Goal: Task Accomplishment & Management: Manage account settings

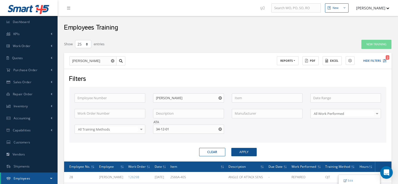
select select "25"
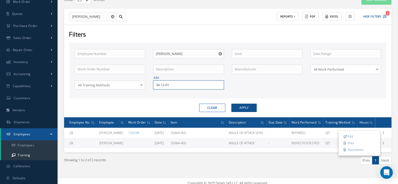
drag, startPoint x: 174, startPoint y: 84, endPoint x: 152, endPoint y: 84, distance: 22.2
click at [152, 84] on div "ATA 34-12-01" at bounding box center [188, 84] width 78 height 9
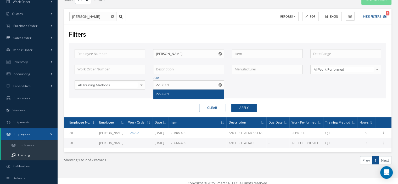
click at [159, 93] on span "22-33-01" at bounding box center [162, 94] width 13 height 5
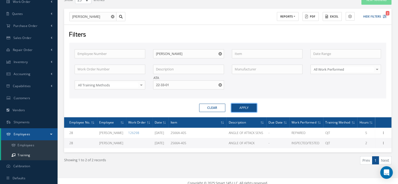
click at [252, 110] on button "Apply" at bounding box center [243, 108] width 25 height 8
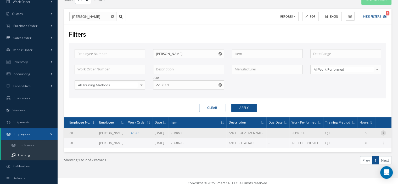
click at [385, 131] on icon at bounding box center [383, 132] width 5 height 4
click at [355, 142] on link "Print" at bounding box center [358, 142] width 41 height 7
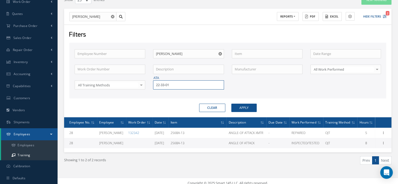
drag, startPoint x: 172, startPoint y: 83, endPoint x: 155, endPoint y: 83, distance: 17.3
click at [155, 83] on input "22-33-01" at bounding box center [188, 84] width 71 height 9
click at [157, 92] on span "32-31-20" at bounding box center [162, 94] width 13 height 5
click at [251, 109] on button "Apply" at bounding box center [243, 108] width 25 height 8
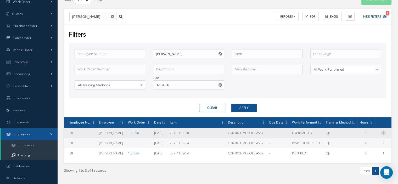
click at [384, 132] on icon at bounding box center [383, 132] width 5 height 4
click at [357, 144] on link "Print" at bounding box center [358, 142] width 41 height 7
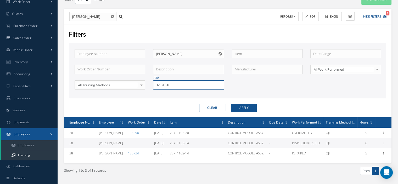
drag, startPoint x: 174, startPoint y: 86, endPoint x: 153, endPoint y: 83, distance: 21.1
click at [153, 83] on input "32-31-20" at bounding box center [188, 84] width 71 height 9
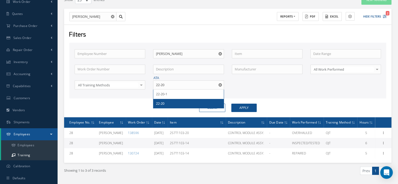
click at [165, 104] on div "22-20" at bounding box center [188, 103] width 65 height 5
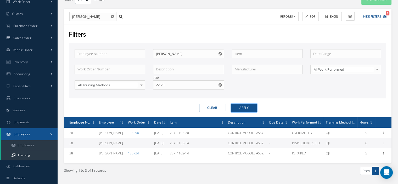
click at [236, 105] on button "Apply" at bounding box center [243, 108] width 25 height 8
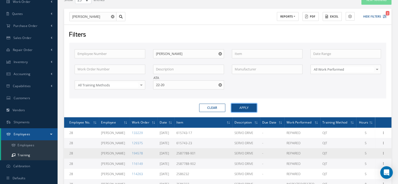
scroll to position [70, 0]
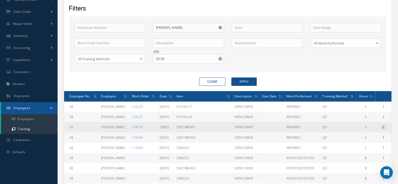
click at [383, 125] on icon at bounding box center [383, 126] width 5 height 4
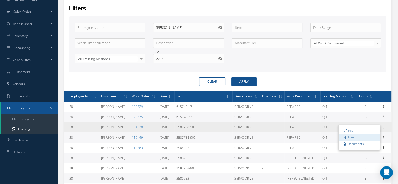
click at [363, 136] on link "Print" at bounding box center [358, 137] width 41 height 7
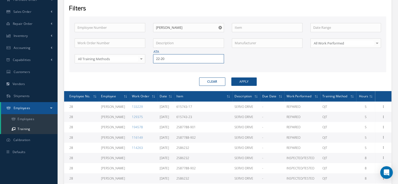
click at [154, 55] on input "22-20" at bounding box center [188, 58] width 71 height 9
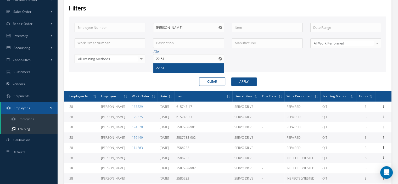
click at [164, 66] on span "22-51" at bounding box center [160, 67] width 8 height 5
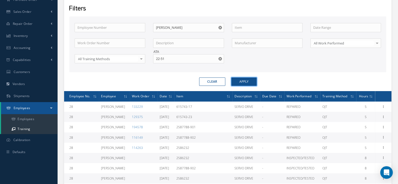
click at [236, 78] on button "Apply" at bounding box center [243, 81] width 25 height 8
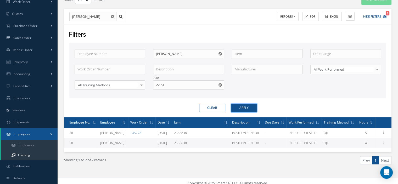
scroll to position [48, 0]
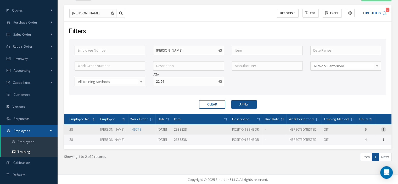
click at [382, 128] on icon at bounding box center [383, 129] width 5 height 4
click at [357, 139] on link "Print" at bounding box center [358, 139] width 41 height 7
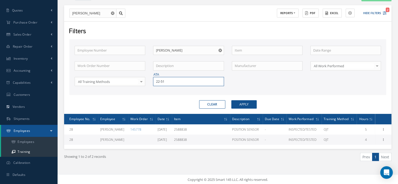
drag, startPoint x: 176, startPoint y: 83, endPoint x: 148, endPoint y: 80, distance: 28.1
click at [148, 80] on div "Employee Number Employee Name [PERSON_NAME] Work Order Number Description Manuf…" at bounding box center [228, 69] width 314 height 47
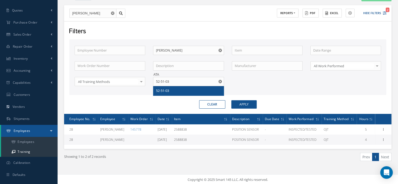
click at [157, 88] on span "52-51-03" at bounding box center [162, 90] width 13 height 5
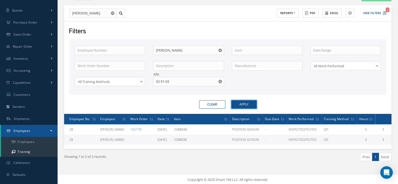
click at [235, 101] on button "Apply" at bounding box center [243, 104] width 25 height 8
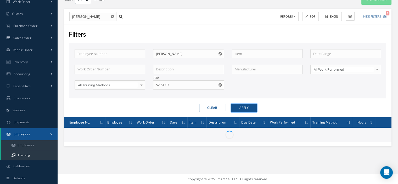
scroll to position [48, 0]
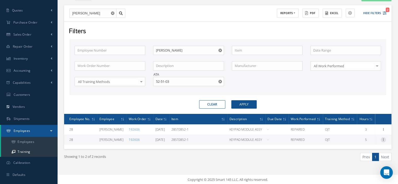
click at [383, 139] on icon at bounding box center [383, 139] width 5 height 4
click at [363, 147] on link "Print" at bounding box center [358, 149] width 41 height 7
drag, startPoint x: 159, startPoint y: 78, endPoint x: 156, endPoint y: 80, distance: 3.6
click at [156, 80] on input "52-51-03" at bounding box center [188, 81] width 71 height 9
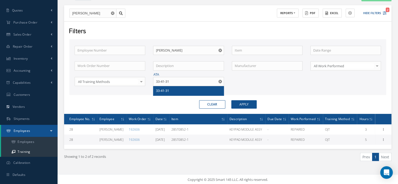
click at [165, 89] on span "33-41-31" at bounding box center [162, 90] width 13 height 5
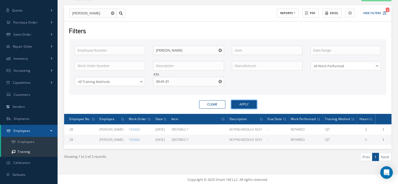
click at [251, 104] on button "Apply" at bounding box center [243, 104] width 25 height 8
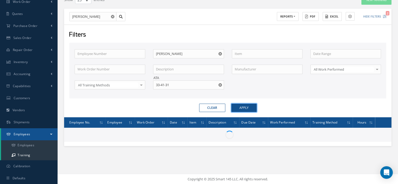
scroll to position [48, 0]
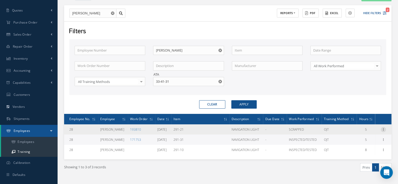
click at [383, 128] on icon at bounding box center [383, 129] width 5 height 4
click at [368, 137] on link "Print" at bounding box center [358, 139] width 41 height 7
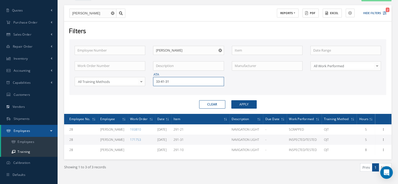
drag, startPoint x: 175, startPoint y: 82, endPoint x: 155, endPoint y: 78, distance: 21.0
click at [155, 78] on input "33-41-31" at bounding box center [188, 81] width 71 height 9
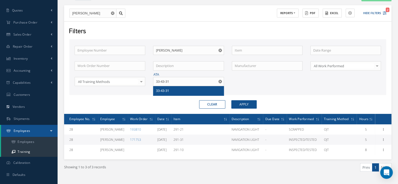
click at [158, 86] on div "33-43-31" at bounding box center [188, 90] width 70 height 9
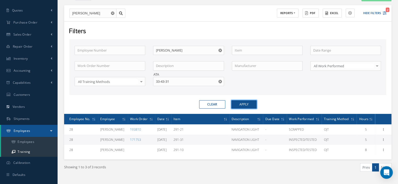
click at [235, 103] on button "Apply" at bounding box center [243, 104] width 25 height 8
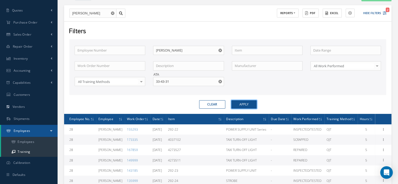
scroll to position [74, 0]
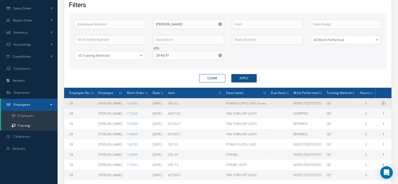
click at [383, 101] on icon at bounding box center [383, 103] width 5 height 4
click at [354, 113] on link "Print" at bounding box center [358, 113] width 41 height 7
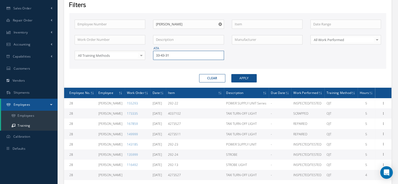
drag, startPoint x: 175, startPoint y: 55, endPoint x: 152, endPoint y: 57, distance: 22.9
click at [152, 57] on div "ATA 33-43-31" at bounding box center [188, 55] width 78 height 9
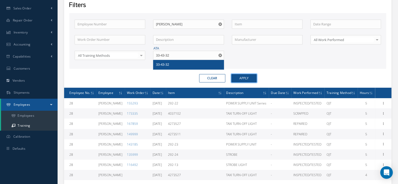
click at [239, 78] on button "Apply" at bounding box center [243, 78] width 25 height 8
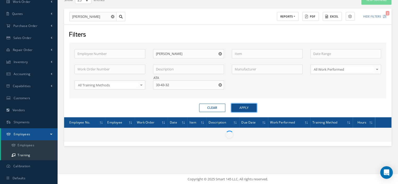
scroll to position [48, 0]
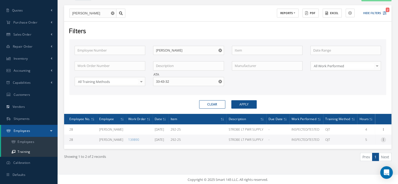
click at [384, 139] on icon at bounding box center [383, 139] width 5 height 4
click at [359, 149] on link "Print" at bounding box center [358, 149] width 41 height 7
drag, startPoint x: 171, startPoint y: 80, endPoint x: 155, endPoint y: 82, distance: 16.3
click at [155, 82] on input "33-43-32" at bounding box center [188, 81] width 71 height 9
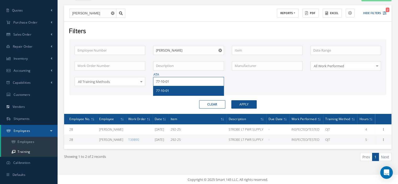
type input "77-10-01"
click at [173, 86] on div "77-10-01" at bounding box center [188, 90] width 70 height 9
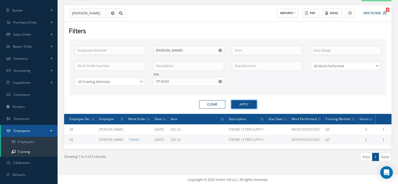
click at [235, 101] on button "Apply" at bounding box center [243, 104] width 25 height 8
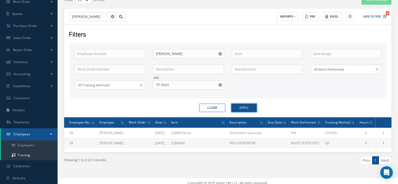
scroll to position [48, 0]
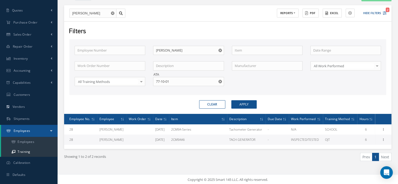
click at [218, 81] on icon "Reset" at bounding box center [219, 81] width 3 height 3
click at [245, 48] on input "text" at bounding box center [267, 50] width 71 height 9
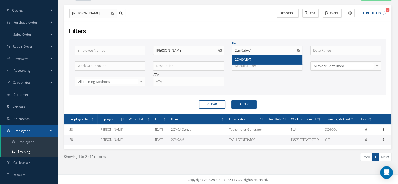
click at [248, 57] on span "2CM9ABY7" at bounding box center [243, 59] width 17 height 5
type input "2CM9ABY7"
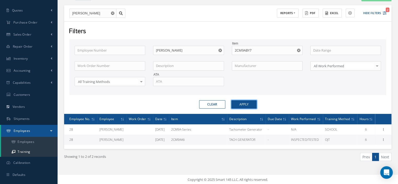
click at [250, 106] on button "Apply" at bounding box center [243, 104] width 25 height 8
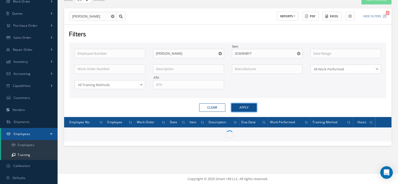
scroll to position [44, 0]
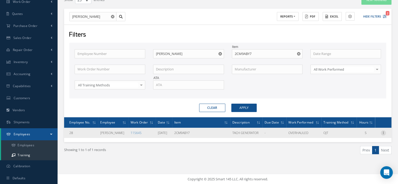
click at [383, 132] on icon at bounding box center [383, 132] width 5 height 4
click at [358, 141] on link "Print" at bounding box center [358, 142] width 41 height 7
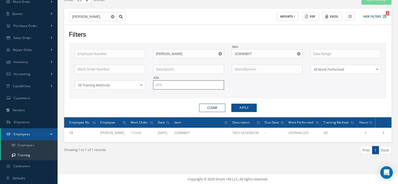
click at [164, 86] on input "text" at bounding box center [188, 84] width 71 height 9
type input "33-31-11"
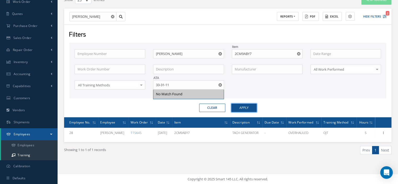
click at [238, 107] on button "Apply" at bounding box center [243, 108] width 25 height 8
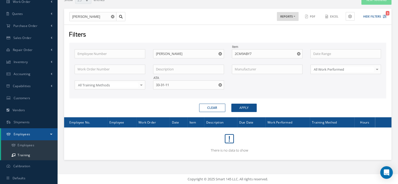
click at [299, 53] on use "Reset" at bounding box center [298, 53] width 3 height 3
click at [249, 108] on button "Apply" at bounding box center [243, 108] width 25 height 8
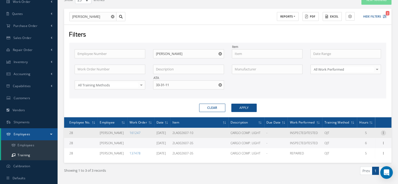
click at [382, 131] on icon at bounding box center [383, 132] width 5 height 4
click at [361, 141] on link "Print" at bounding box center [358, 142] width 41 height 7
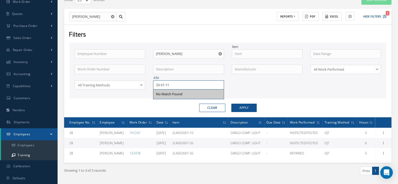
drag, startPoint x: 190, startPoint y: 87, endPoint x: 158, endPoint y: 81, distance: 33.0
click at [158, 81] on input "33-31-11" at bounding box center [188, 84] width 71 height 9
click at [167, 94] on span "33-42-15" at bounding box center [162, 94] width 13 height 5
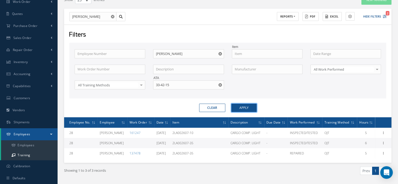
click at [239, 105] on button "Apply" at bounding box center [243, 108] width 25 height 8
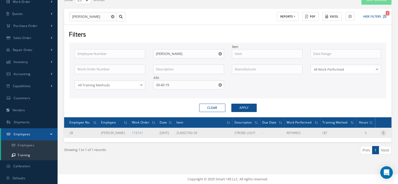
click at [384, 132] on icon at bounding box center [383, 132] width 5 height 4
click at [360, 140] on link "Print" at bounding box center [358, 142] width 41 height 7
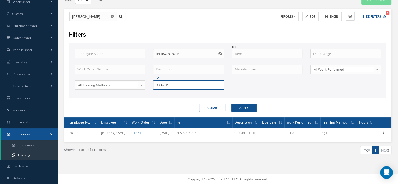
drag, startPoint x: 175, startPoint y: 84, endPoint x: 155, endPoint y: 84, distance: 19.6
click at [155, 84] on input "33-42-15" at bounding box center [188, 84] width 71 height 9
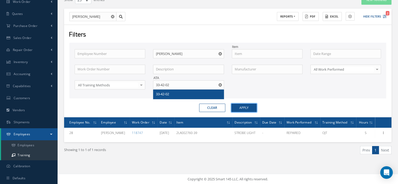
click at [239, 107] on button "Apply" at bounding box center [243, 108] width 25 height 8
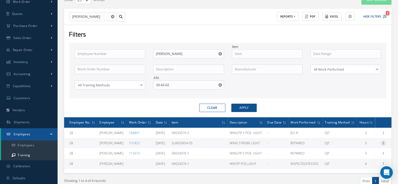
click at [383, 141] on icon at bounding box center [383, 142] width 5 height 4
click at [359, 150] on link "Print" at bounding box center [358, 153] width 41 height 7
drag, startPoint x: 174, startPoint y: 86, endPoint x: 154, endPoint y: 86, distance: 20.4
click at [154, 86] on input "33-42-02" at bounding box center [188, 84] width 71 height 9
click at [166, 90] on div "33-32-01" at bounding box center [188, 93] width 70 height 9
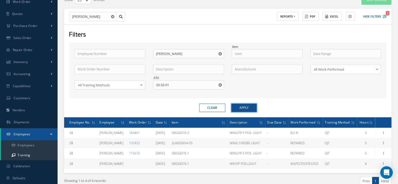
click at [237, 108] on button "Apply" at bounding box center [243, 108] width 25 height 8
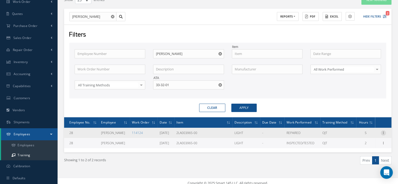
click at [383, 132] on icon at bounding box center [383, 132] width 5 height 4
click at [361, 141] on link "Print" at bounding box center [358, 142] width 41 height 7
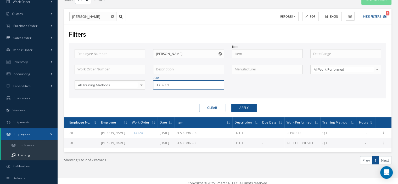
drag, startPoint x: 172, startPoint y: 84, endPoint x: 148, endPoint y: 82, distance: 23.9
click at [148, 82] on div "Employee Number Employee Name [PERSON_NAME] Work Order Number Description Manuf…" at bounding box center [228, 72] width 314 height 47
click at [158, 90] on div "33-42-04" at bounding box center [188, 93] width 70 height 9
click at [243, 105] on button "Apply" at bounding box center [243, 108] width 25 height 8
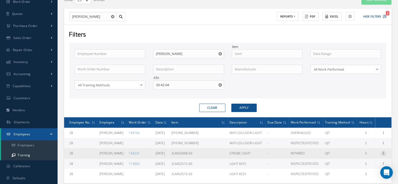
click at [383, 151] on icon at bounding box center [383, 153] width 5 height 4
click at [358, 162] on link "Print" at bounding box center [358, 163] width 41 height 7
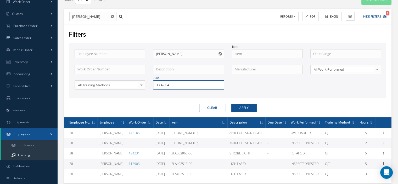
drag, startPoint x: 171, startPoint y: 83, endPoint x: 154, endPoint y: 82, distance: 17.6
click at [154, 82] on input "33-42-04" at bounding box center [188, 84] width 71 height 9
click at [163, 93] on span "33-42-14" at bounding box center [162, 94] width 13 height 5
click at [239, 105] on button "Apply" at bounding box center [243, 108] width 25 height 8
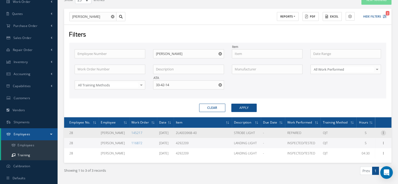
click at [383, 132] on icon at bounding box center [383, 132] width 5 height 4
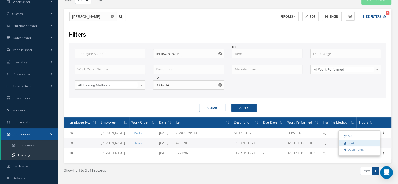
click at [361, 141] on link "Print" at bounding box center [358, 142] width 41 height 7
drag, startPoint x: 185, startPoint y: 84, endPoint x: 153, endPoint y: 87, distance: 32.5
click at [153, 87] on input "33-42-14" at bounding box center [188, 84] width 71 height 9
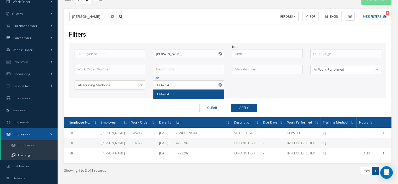
click at [164, 92] on div "33-47-04" at bounding box center [188, 94] width 65 height 5
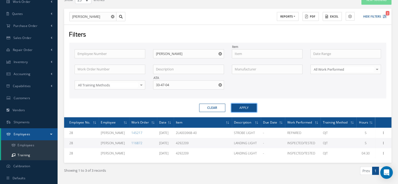
click at [244, 107] on button "Apply" at bounding box center [243, 108] width 25 height 8
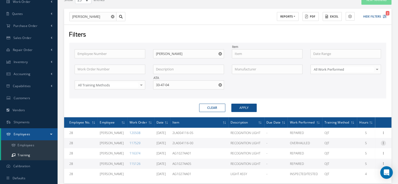
click at [384, 141] on icon at bounding box center [383, 142] width 5 height 4
click at [355, 152] on link "Print" at bounding box center [358, 153] width 41 height 7
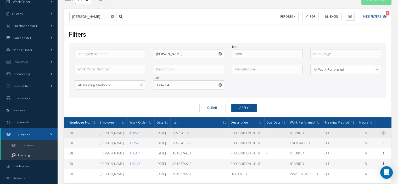
click at [382, 130] on icon at bounding box center [383, 132] width 5 height 4
click at [357, 143] on link "Print" at bounding box center [358, 142] width 41 height 7
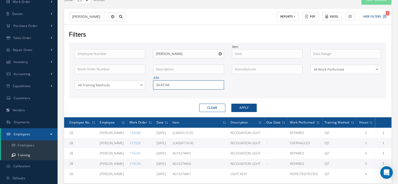
drag, startPoint x: 176, startPoint y: 84, endPoint x: 130, endPoint y: 86, distance: 46.3
click at [130, 85] on div "Employee Number Employee Name [PERSON_NAME] Work Order Number Description Manuf…" at bounding box center [228, 72] width 314 height 47
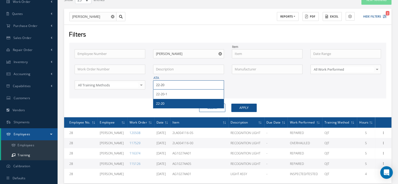
type input "22-20"
click at [187, 107] on div "22-20" at bounding box center [188, 103] width 70 height 9
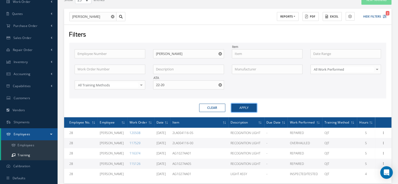
click at [239, 109] on button "Apply" at bounding box center [243, 108] width 25 height 8
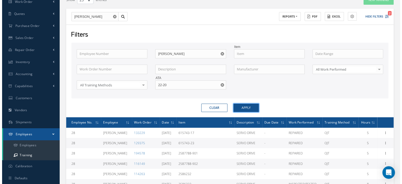
scroll to position [97, 0]
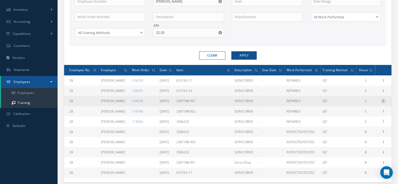
click at [383, 99] on icon at bounding box center [383, 100] width 5 height 4
click at [365, 103] on link "Edit" at bounding box center [358, 104] width 41 height 7
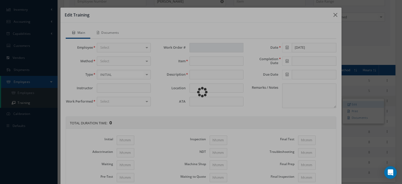
type input "[PERSON_NAME]"
type input "194578"
type input "2587788-901"
type input "SERVO DRIVE"
type input "22-20"
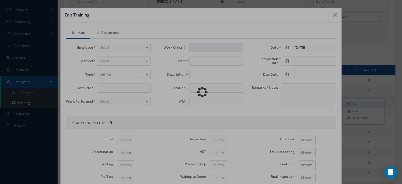
type input "[DATE]"
type textarea "Self-training under the supervision of the Chief Inspector"
type input "1"
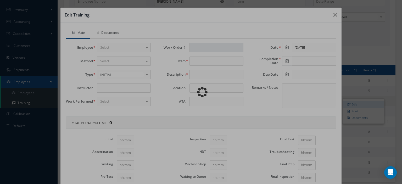
type input "1"
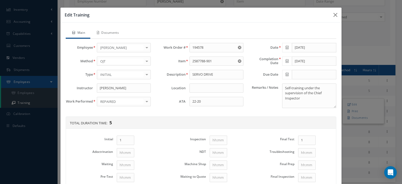
scroll to position [16, 0]
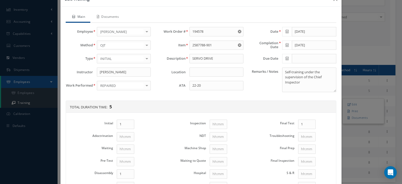
click at [285, 32] on icon at bounding box center [286, 32] width 3 height 4
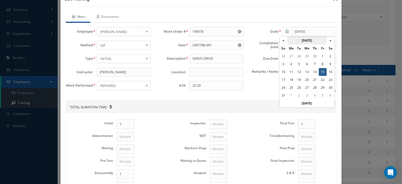
click at [299, 39] on th "[DATE]" at bounding box center [306, 41] width 39 height 8
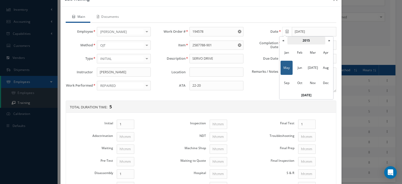
click at [304, 40] on th "2015" at bounding box center [306, 41] width 38 height 8
click at [327, 42] on th "»" at bounding box center [329, 41] width 8 height 8
click at [313, 65] on span "2025" at bounding box center [313, 68] width 12 height 14
click at [289, 68] on span "May" at bounding box center [286, 68] width 12 height 14
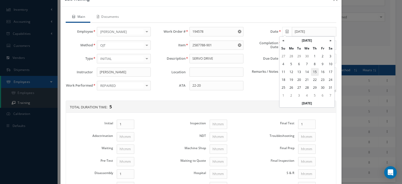
click at [314, 71] on td "15" at bounding box center [315, 72] width 8 height 8
type input "[DATE]"
click at [285, 44] on icon at bounding box center [286, 45] width 3 height 4
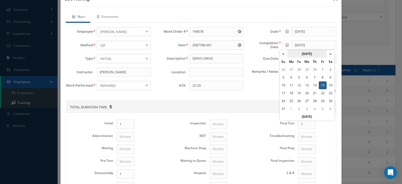
click at [304, 51] on th "[DATE]" at bounding box center [306, 54] width 39 height 8
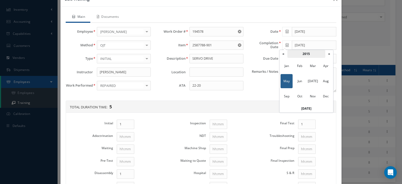
click at [306, 54] on th "2015" at bounding box center [306, 54] width 38 height 8
click at [328, 55] on th "»" at bounding box center [329, 54] width 8 height 8
click at [314, 79] on span "2025" at bounding box center [313, 81] width 12 height 14
click at [286, 83] on span "May" at bounding box center [286, 81] width 12 height 14
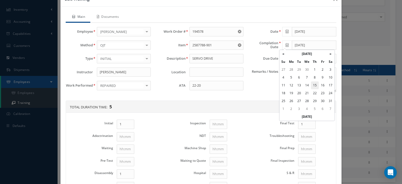
click at [313, 86] on td "15" at bounding box center [315, 85] width 8 height 8
type input "[DATE]"
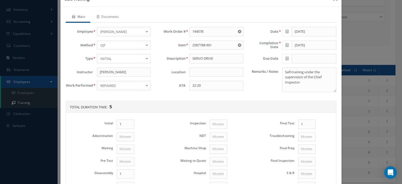
scroll to position [68, 0]
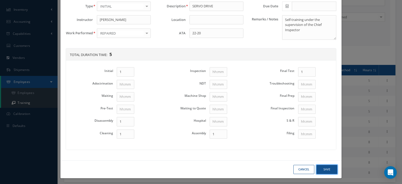
click at [325, 170] on button "Save" at bounding box center [326, 169] width 21 height 9
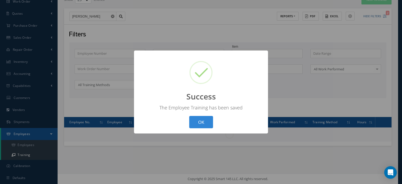
scroll to position [44, 0]
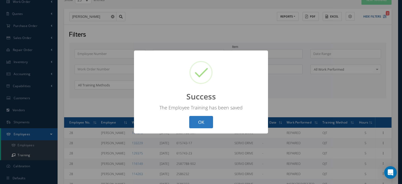
click at [210, 125] on button "OK" at bounding box center [201, 122] width 24 height 12
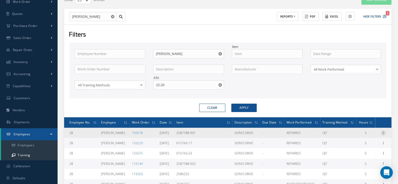
click at [383, 131] on icon at bounding box center [383, 132] width 5 height 4
click at [358, 140] on link "Print" at bounding box center [358, 142] width 41 height 7
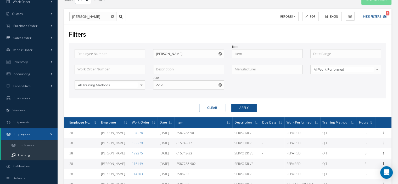
click at [221, 83] on icon "Reset" at bounding box center [219, 84] width 3 height 3
click at [246, 56] on input "text" at bounding box center [267, 53] width 71 height 9
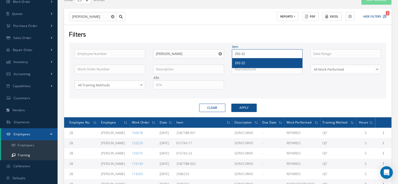
type input "292-22"
click at [246, 63] on div "292-22" at bounding box center [267, 62] width 65 height 5
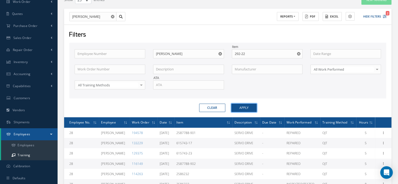
click at [247, 106] on button "Apply" at bounding box center [243, 108] width 25 height 8
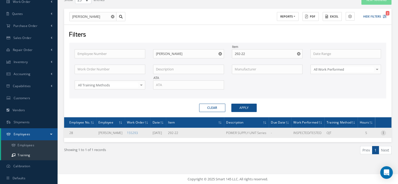
click at [384, 132] on icon at bounding box center [383, 132] width 5 height 4
click at [359, 137] on link "Edit" at bounding box center [358, 136] width 41 height 7
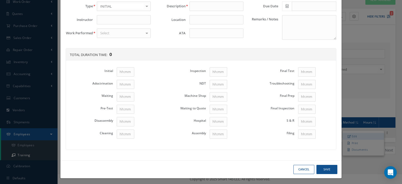
type input "[PERSON_NAME]"
type input "155293"
type input "292-22"
type input "POWER SUPPLY UNIT Series"
type input "33-43-31"
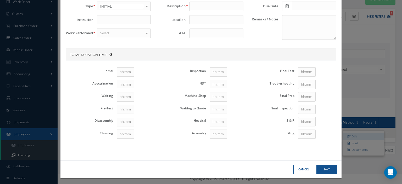
type input "[DATE]"
type textarea "Self-training under the supervision of the Chief Inspector"
type input "1"
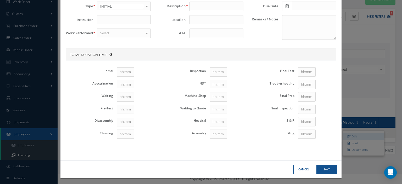
type input "1"
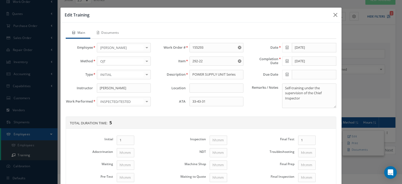
click at [285, 46] on icon at bounding box center [286, 48] width 3 height 4
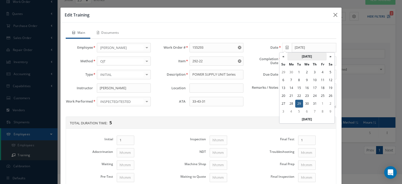
click at [298, 55] on th "[DATE]" at bounding box center [306, 57] width 39 height 8
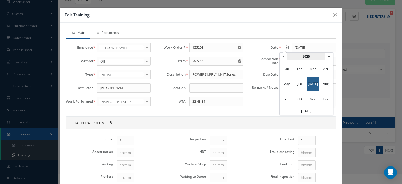
click at [302, 56] on th "2025" at bounding box center [306, 57] width 38 height 8
click at [287, 66] on span "2019" at bounding box center [286, 69] width 12 height 14
click at [300, 85] on span "Jun" at bounding box center [299, 84] width 12 height 14
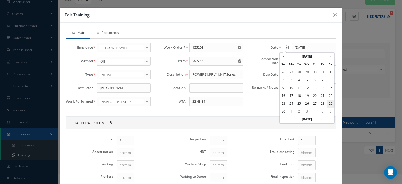
click at [328, 102] on td "29" at bounding box center [330, 104] width 8 height 8
type input "[DATE]"
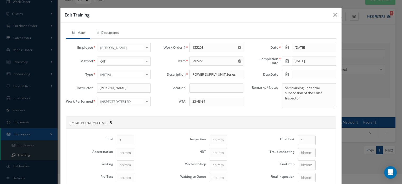
click at [285, 60] on icon at bounding box center [286, 61] width 3 height 4
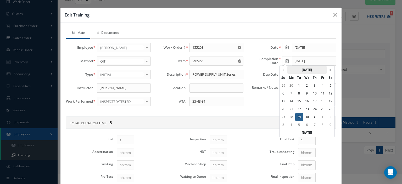
click at [305, 70] on th "[DATE]" at bounding box center [306, 70] width 39 height 8
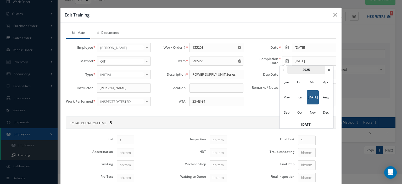
click at [307, 70] on th "2025" at bounding box center [306, 70] width 38 height 8
click at [290, 82] on span "2019" at bounding box center [286, 82] width 12 height 14
click at [311, 98] on span "[DATE]" at bounding box center [313, 97] width 12 height 14
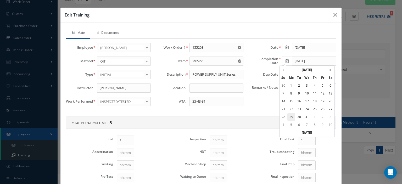
click at [292, 117] on td "29" at bounding box center [291, 117] width 8 height 8
type input "[DATE]"
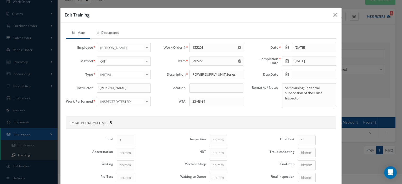
click at [285, 48] on icon at bounding box center [286, 48] width 3 height 4
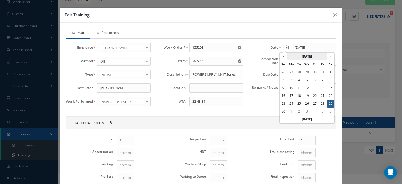
click at [325, 55] on th "[DATE]" at bounding box center [306, 57] width 39 height 8
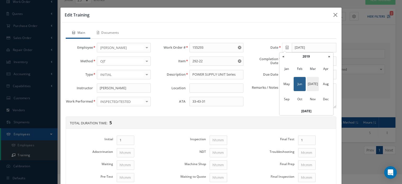
click at [310, 80] on span "[DATE]" at bounding box center [313, 84] width 12 height 14
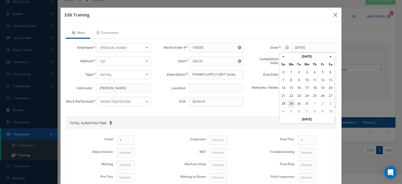
click at [292, 104] on td "29" at bounding box center [291, 104] width 8 height 8
type input "[DATE]"
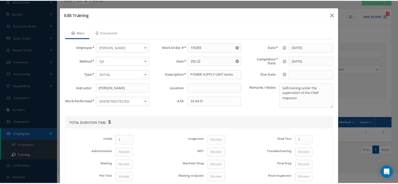
scroll to position [68, 0]
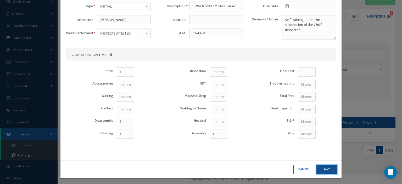
click at [328, 168] on button "Save" at bounding box center [326, 169] width 21 height 9
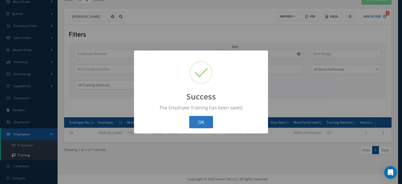
click at [204, 126] on button "OK" at bounding box center [201, 122] width 24 height 12
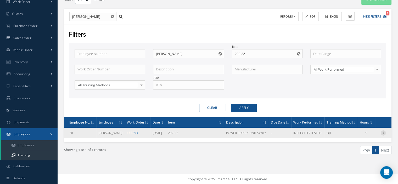
click at [381, 132] on icon at bounding box center [383, 132] width 5 height 4
click at [358, 140] on link "Print" at bounding box center [358, 142] width 41 height 7
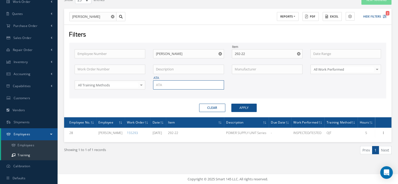
click at [164, 85] on input "text" at bounding box center [188, 84] width 71 height 9
type input "33-11-11"
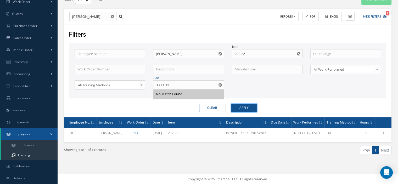
click at [239, 107] on button "Apply" at bounding box center [243, 108] width 25 height 8
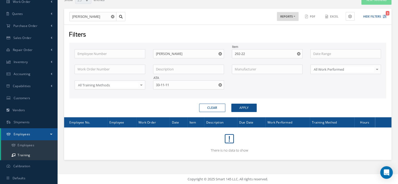
click at [298, 53] on use "Reset" at bounding box center [298, 53] width 3 height 3
click at [246, 107] on button "Apply" at bounding box center [243, 108] width 25 height 8
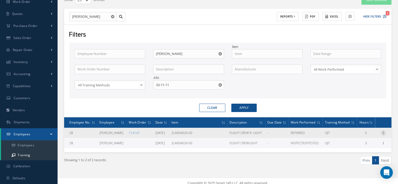
click at [382, 131] on icon at bounding box center [383, 132] width 5 height 4
click at [355, 140] on link "Print" at bounding box center [358, 142] width 41 height 7
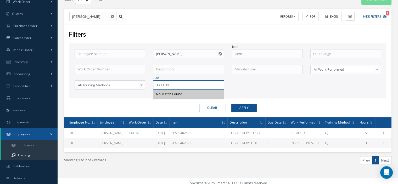
drag, startPoint x: 181, startPoint y: 86, endPoint x: 156, endPoint y: 82, distance: 25.4
click at [156, 82] on input "33-11-11" at bounding box center [188, 84] width 71 height 9
click at [163, 92] on span "33-42-01" at bounding box center [162, 94] width 13 height 5
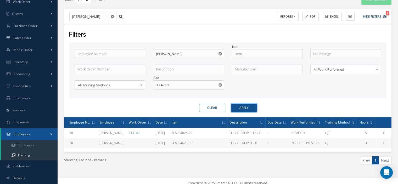
click at [244, 107] on button "Apply" at bounding box center [243, 108] width 25 height 8
click at [383, 143] on icon at bounding box center [383, 142] width 5 height 4
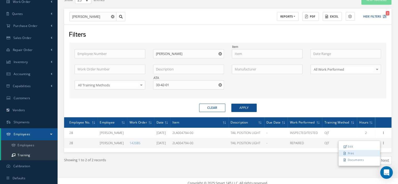
click at [364, 153] on link "Print" at bounding box center [358, 153] width 41 height 7
drag, startPoint x: 175, startPoint y: 84, endPoint x: 150, endPoint y: 86, distance: 25.2
click at [150, 86] on div "ATA 33-42-01" at bounding box center [188, 84] width 78 height 9
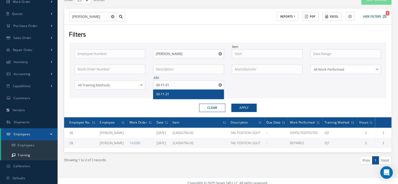
click at [159, 93] on span "33-11-21" at bounding box center [162, 94] width 13 height 5
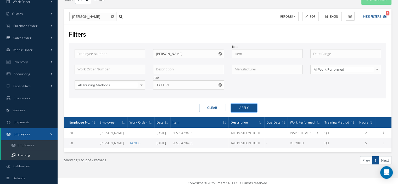
click at [236, 107] on button "Apply" at bounding box center [243, 108] width 25 height 8
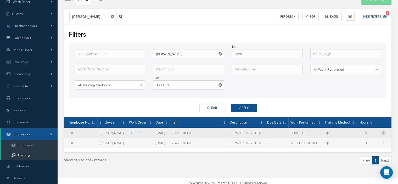
click at [382, 131] on icon at bounding box center [383, 132] width 5 height 4
click at [360, 143] on link "Print" at bounding box center [358, 142] width 41 height 7
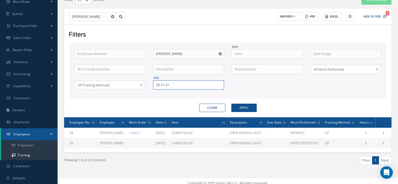
drag, startPoint x: 175, startPoint y: 86, endPoint x: 148, endPoint y: 83, distance: 27.4
click at [148, 83] on div "Employee Number Employee Name [PERSON_NAME] Work Order Number Description Manuf…" at bounding box center [228, 72] width 314 height 47
click at [161, 94] on span "33-42-21" at bounding box center [162, 94] width 13 height 5
click at [234, 109] on button "Apply" at bounding box center [243, 108] width 25 height 8
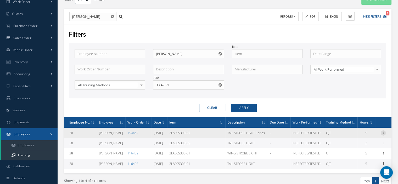
click at [383, 133] on icon at bounding box center [383, 132] width 5 height 4
click at [361, 140] on link "Print" at bounding box center [358, 142] width 41 height 7
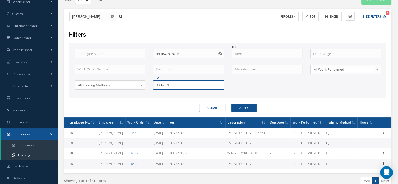
drag, startPoint x: 172, startPoint y: 86, endPoint x: 151, endPoint y: 83, distance: 21.3
click at [152, 83] on div "ATA 33-42-21" at bounding box center [188, 84] width 78 height 9
click at [157, 90] on div "33-42-31" at bounding box center [188, 93] width 70 height 9
click at [247, 106] on button "Apply" at bounding box center [243, 108] width 25 height 8
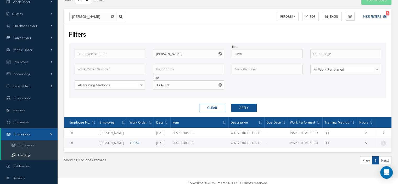
click at [383, 143] on icon at bounding box center [383, 142] width 5 height 4
click at [362, 151] on link "Print" at bounding box center [358, 153] width 41 height 7
drag, startPoint x: 173, startPoint y: 85, endPoint x: 154, endPoint y: 84, distance: 19.4
click at [154, 84] on input "33-42-31" at bounding box center [188, 84] width 71 height 9
click at [176, 95] on div "33-52-31" at bounding box center [188, 94] width 65 height 5
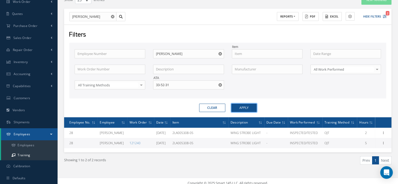
click at [251, 107] on button "Apply" at bounding box center [243, 108] width 25 height 8
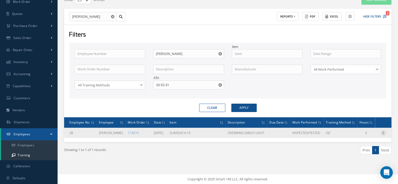
click at [382, 132] on icon at bounding box center [383, 132] width 5 height 4
click at [358, 141] on link "Print" at bounding box center [358, 142] width 41 height 7
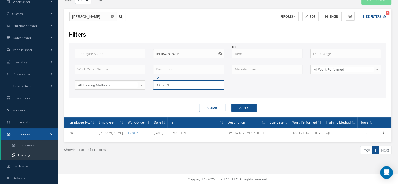
drag, startPoint x: 161, startPoint y: 84, endPoint x: 155, endPoint y: 84, distance: 6.5
click at [155, 84] on input "33-52-31" at bounding box center [188, 84] width 71 height 9
click at [163, 92] on span "33-25-02" at bounding box center [162, 94] width 13 height 5
click at [241, 104] on button "Apply" at bounding box center [243, 108] width 25 height 8
click at [241, 106] on button "Apply" at bounding box center [243, 108] width 25 height 8
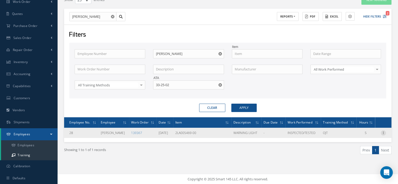
click at [383, 132] on icon at bounding box center [383, 132] width 5 height 4
click at [362, 141] on link "Print" at bounding box center [358, 142] width 41 height 7
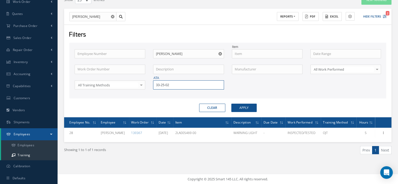
drag, startPoint x: 171, startPoint y: 84, endPoint x: 156, endPoint y: 86, distance: 15.3
click at [156, 86] on input "33-25-02" at bounding box center [188, 84] width 71 height 9
click at [161, 93] on span "33-11-47" at bounding box center [162, 94] width 13 height 5
click at [236, 106] on button "Apply" at bounding box center [243, 108] width 25 height 8
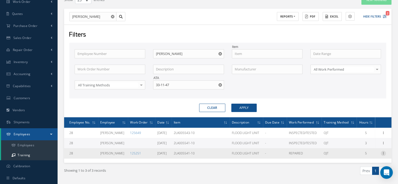
click at [384, 151] on icon at bounding box center [383, 153] width 5 height 4
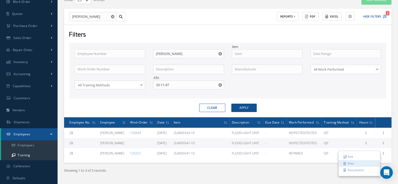
click at [361, 161] on link "Print" at bounding box center [358, 163] width 41 height 7
drag, startPoint x: 174, startPoint y: 83, endPoint x: 154, endPoint y: 84, distance: 20.4
click at [154, 84] on input "33-11-47" at bounding box center [188, 84] width 71 height 9
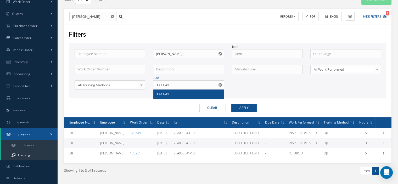
click at [161, 96] on div "33-11-41" at bounding box center [188, 93] width 70 height 9
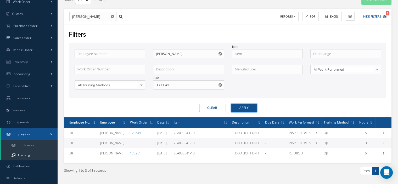
click at [249, 106] on button "Apply" at bounding box center [243, 108] width 25 height 8
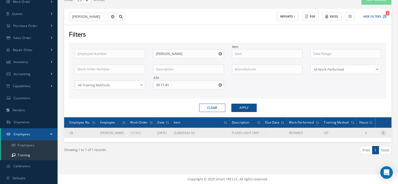
click at [382, 132] on icon at bounding box center [383, 132] width 5 height 4
click at [359, 143] on link "Print" at bounding box center [358, 142] width 41 height 7
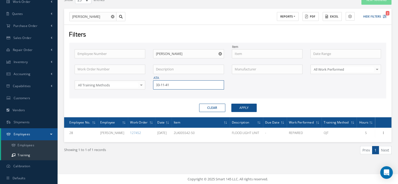
drag, startPoint x: 177, startPoint y: 86, endPoint x: 157, endPoint y: 88, distance: 19.7
click at [158, 88] on input "33-11-41" at bounding box center [188, 84] width 71 height 9
click at [167, 94] on span "33-11-47" at bounding box center [162, 94] width 13 height 5
click at [245, 107] on button "Apply" at bounding box center [243, 108] width 25 height 8
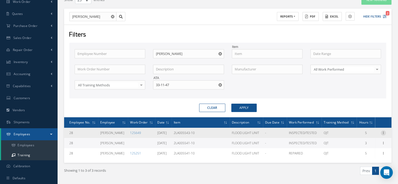
click at [383, 132] on icon at bounding box center [383, 132] width 5 height 4
click at [359, 141] on link "Print" at bounding box center [358, 142] width 41 height 7
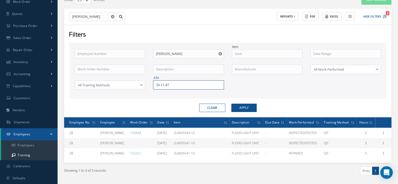
click at [173, 84] on input "33-11-47" at bounding box center [188, 84] width 71 height 9
click at [176, 93] on div "33-11-12" at bounding box center [188, 94] width 65 height 5
click at [240, 109] on button "Apply" at bounding box center [243, 108] width 25 height 8
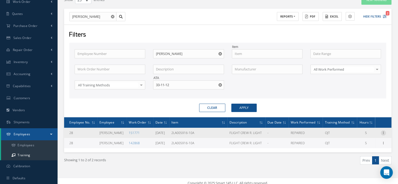
click at [383, 130] on icon at bounding box center [383, 132] width 5 height 4
click at [356, 141] on link "Print" at bounding box center [358, 142] width 41 height 7
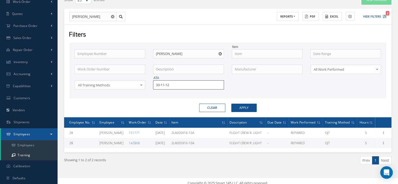
drag, startPoint x: 192, startPoint y: 83, endPoint x: 164, endPoint y: 86, distance: 27.8
click at [155, 84] on input "33-11-12" at bounding box center [188, 84] width 71 height 9
click at [249, 109] on button "Apply" at bounding box center [243, 108] width 25 height 8
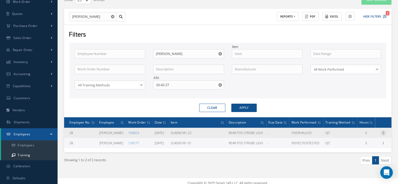
click at [382, 130] on icon at bounding box center [383, 132] width 5 height 4
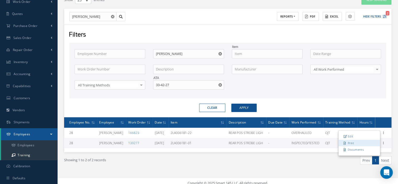
click at [359, 141] on link "Print" at bounding box center [358, 142] width 41 height 7
drag, startPoint x: 174, startPoint y: 86, endPoint x: 156, endPoint y: 85, distance: 17.5
click at [156, 85] on input "33-42-27" at bounding box center [188, 84] width 71 height 9
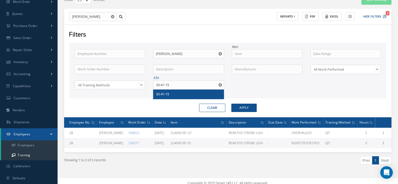
click at [166, 93] on span "33-41-15" at bounding box center [162, 94] width 13 height 5
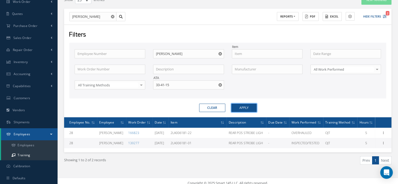
click at [236, 109] on button "Apply" at bounding box center [243, 108] width 25 height 8
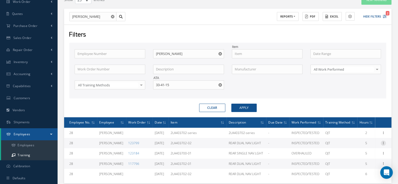
click at [383, 141] on icon at bounding box center [383, 142] width 5 height 4
click at [361, 151] on link "Print" at bounding box center [358, 153] width 41 height 7
drag, startPoint x: 182, startPoint y: 84, endPoint x: 156, endPoint y: 80, distance: 26.2
click at [156, 80] on input "33-41-15" at bounding box center [188, 84] width 71 height 9
click at [186, 90] on div "33-11-24" at bounding box center [188, 93] width 70 height 9
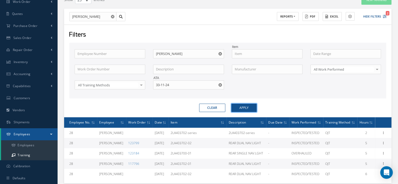
click at [242, 108] on button "Apply" at bounding box center [243, 108] width 25 height 8
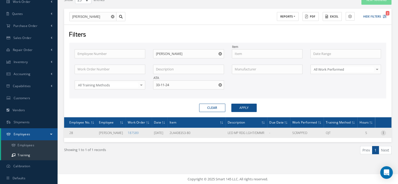
click at [384, 133] on icon at bounding box center [383, 132] width 5 height 4
click at [364, 140] on link "Print" at bounding box center [358, 142] width 41 height 7
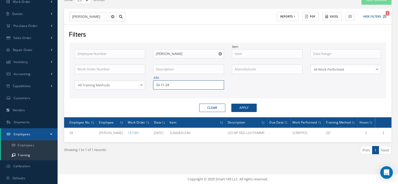
drag, startPoint x: 175, startPoint y: 86, endPoint x: 157, endPoint y: 86, distance: 17.3
click at [157, 86] on input "33-11-24" at bounding box center [188, 84] width 71 height 9
type input "3"
click at [165, 92] on span "A40106-03" at bounding box center [164, 94] width 16 height 5
click at [249, 108] on button "Apply" at bounding box center [243, 108] width 25 height 8
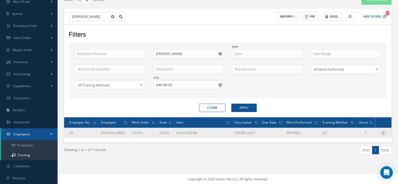
click at [383, 133] on icon at bounding box center [383, 132] width 5 height 4
click at [363, 141] on link "Print" at bounding box center [358, 142] width 41 height 7
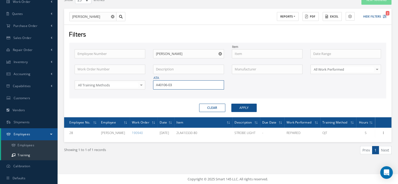
drag, startPoint x: 177, startPoint y: 85, endPoint x: 155, endPoint y: 88, distance: 22.4
click at [155, 88] on input "A40106-03" at bounding box center [188, 84] width 71 height 9
click at [160, 92] on span "33-42-24" at bounding box center [162, 94] width 13 height 5
click at [247, 109] on button "Apply" at bounding box center [243, 108] width 25 height 8
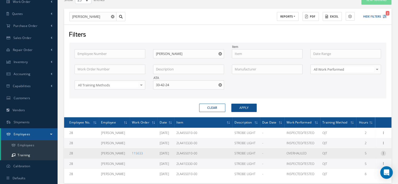
click at [383, 152] on icon at bounding box center [383, 153] width 5 height 4
click at [357, 161] on link "Print" at bounding box center [358, 163] width 41 height 7
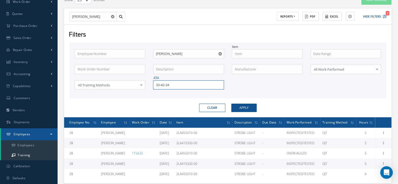
drag, startPoint x: 172, startPoint y: 83, endPoint x: 145, endPoint y: 80, distance: 27.9
click at [145, 80] on div "Employee Number Employee Name [PERSON_NAME] Work Order Number Description Manuf…" at bounding box center [228, 72] width 314 height 47
click at [184, 94] on div "33-11-14" at bounding box center [188, 94] width 65 height 5
click at [236, 107] on button "Apply" at bounding box center [243, 108] width 25 height 8
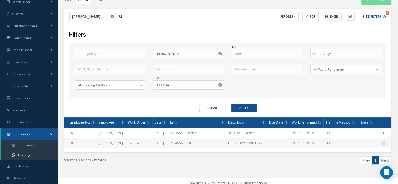
click at [383, 143] on icon at bounding box center [383, 142] width 5 height 4
click at [362, 152] on link "Print" at bounding box center [358, 153] width 41 height 7
drag, startPoint x: 181, startPoint y: 87, endPoint x: 155, endPoint y: 86, distance: 25.7
click at [155, 86] on input "33-11-14" at bounding box center [188, 84] width 71 height 9
click at [169, 95] on span "33-47-14" at bounding box center [162, 94] width 13 height 5
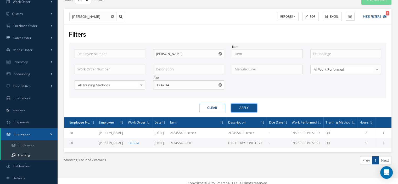
click at [243, 108] on button "Apply" at bounding box center [243, 108] width 25 height 8
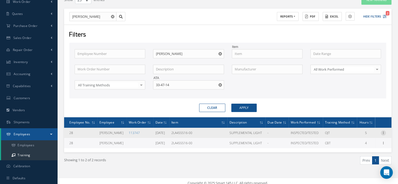
click at [382, 131] on icon at bounding box center [383, 132] width 5 height 4
click at [362, 141] on link "Print" at bounding box center [358, 142] width 41 height 7
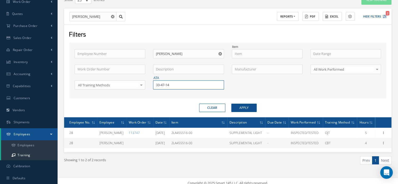
drag, startPoint x: 171, startPoint y: 85, endPoint x: 151, endPoint y: 85, distance: 19.6
click at [151, 85] on div "ATA 33-47-14" at bounding box center [188, 84] width 78 height 9
click at [162, 95] on span "33-48-41" at bounding box center [162, 94] width 13 height 5
click at [237, 107] on button "Apply" at bounding box center [243, 108] width 25 height 8
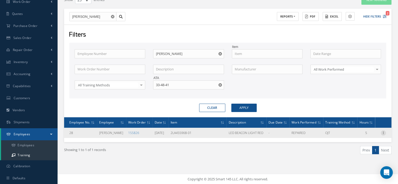
click at [383, 132] on icon at bounding box center [383, 132] width 5 height 4
click at [362, 142] on link "Print" at bounding box center [358, 142] width 41 height 7
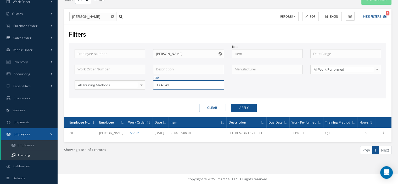
drag, startPoint x: 167, startPoint y: 82, endPoint x: 154, endPoint y: 82, distance: 13.1
click at [154, 82] on input "33-48-41" at bounding box center [188, 84] width 71 height 9
click at [166, 95] on span "33-49-10" at bounding box center [162, 94] width 13 height 5
click at [249, 109] on button "Apply" at bounding box center [243, 108] width 25 height 8
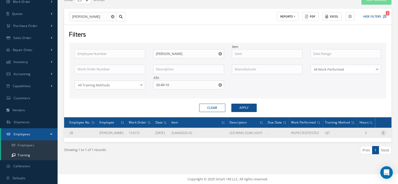
click at [382, 133] on icon at bounding box center [383, 132] width 5 height 4
click at [358, 143] on link "Print" at bounding box center [358, 142] width 41 height 7
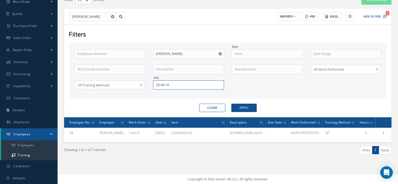
drag, startPoint x: 170, startPoint y: 85, endPoint x: 154, endPoint y: 88, distance: 16.2
click at [156, 87] on input "33-49-10" at bounding box center [188, 84] width 71 height 9
click at [156, 89] on div "33-47-15" at bounding box center [188, 93] width 70 height 9
click at [236, 108] on button "Apply" at bounding box center [243, 108] width 25 height 8
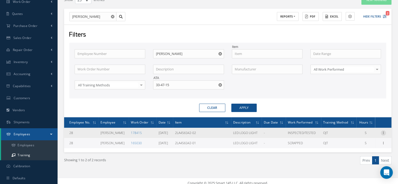
click at [382, 132] on icon at bounding box center [383, 132] width 5 height 4
click at [357, 143] on link "Print" at bounding box center [358, 142] width 41 height 7
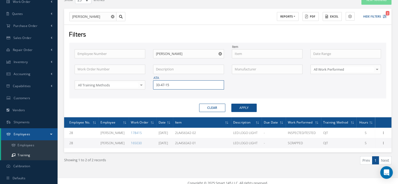
drag, startPoint x: 173, startPoint y: 86, endPoint x: 150, endPoint y: 86, distance: 23.3
click at [150, 86] on div "ATA 33-47-15" at bounding box center [188, 84] width 78 height 9
click at [175, 92] on div "33-48-39" at bounding box center [188, 94] width 65 height 5
click at [237, 106] on button "Apply" at bounding box center [243, 108] width 25 height 8
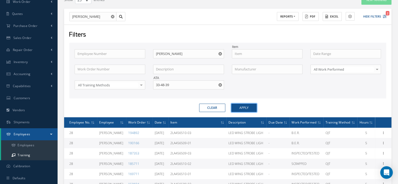
scroll to position [89, 0]
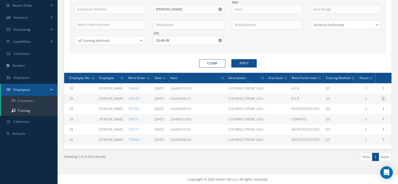
click at [382, 100] on div at bounding box center [383, 98] width 5 height 5
click at [362, 113] on link "Documents" at bounding box center [358, 115] width 41 height 7
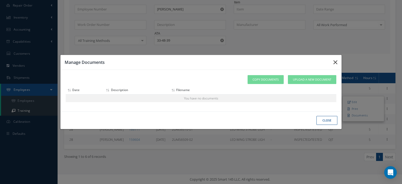
click at [334, 63] on icon "button" at bounding box center [335, 62] width 4 height 6
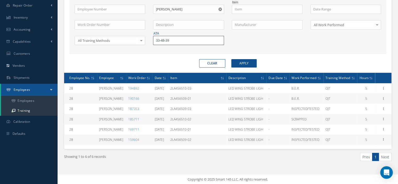
drag, startPoint x: 172, startPoint y: 41, endPoint x: 153, endPoint y: 44, distance: 18.9
click at [154, 42] on input "33-48-39" at bounding box center [188, 40] width 71 height 9
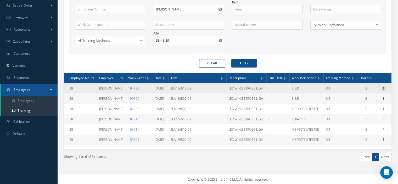
click at [384, 86] on icon at bounding box center [383, 88] width 5 height 4
click at [361, 96] on link "Print" at bounding box center [358, 98] width 41 height 7
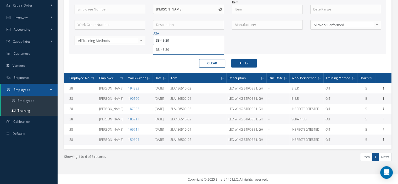
drag, startPoint x: 183, startPoint y: 42, endPoint x: 156, endPoint y: 41, distance: 27.3
click at [156, 41] on input "33-48-39" at bounding box center [188, 40] width 71 height 9
click at [158, 46] on div "Employee Number Employee Name [PERSON_NAME] Work Order Number Description Manuf…" at bounding box center [228, 28] width 314 height 47
click at [250, 62] on button "Apply" at bounding box center [243, 63] width 25 height 8
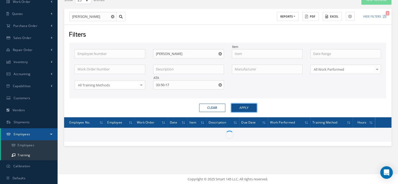
scroll to position [48, 0]
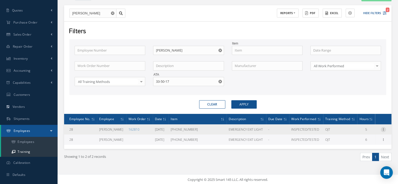
click at [382, 127] on icon at bounding box center [383, 129] width 5 height 4
click at [360, 139] on link "Print" at bounding box center [358, 139] width 41 height 7
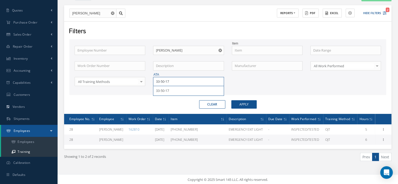
drag, startPoint x: 171, startPoint y: 82, endPoint x: 156, endPoint y: 83, distance: 15.4
click at [156, 83] on input "33-50-17" at bounding box center [188, 81] width 71 height 9
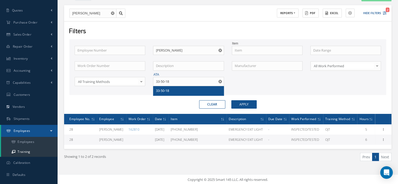
click at [159, 89] on span "33-50-18" at bounding box center [162, 90] width 13 height 5
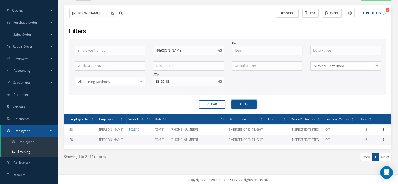
click at [251, 103] on button "Apply" at bounding box center [243, 104] width 25 height 8
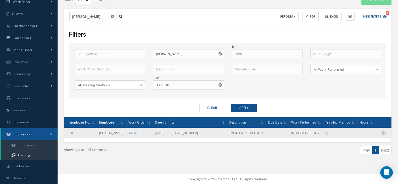
click at [383, 131] on icon at bounding box center [383, 132] width 5 height 4
click at [359, 140] on link "Print" at bounding box center [358, 142] width 41 height 7
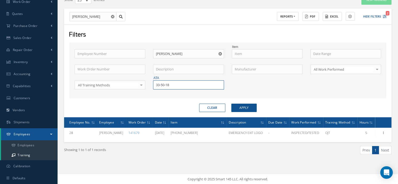
drag, startPoint x: 175, startPoint y: 83, endPoint x: 156, endPoint y: 82, distance: 18.4
click at [156, 82] on input "33-50-18" at bounding box center [188, 84] width 71 height 9
click at [162, 93] on span "33-50-14" at bounding box center [162, 94] width 13 height 5
click at [240, 109] on button "Apply" at bounding box center [243, 108] width 25 height 8
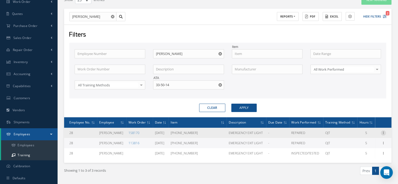
click at [383, 131] on icon at bounding box center [383, 132] width 5 height 4
click at [359, 142] on link "Print" at bounding box center [358, 142] width 41 height 7
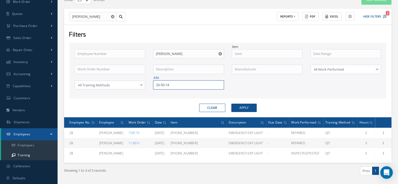
drag, startPoint x: 180, startPoint y: 85, endPoint x: 155, endPoint y: 86, distance: 25.1
click at [155, 86] on input "33-50-14" at bounding box center [188, 84] width 71 height 9
drag, startPoint x: 164, startPoint y: 95, endPoint x: 171, endPoint y: 97, distance: 6.9
click at [164, 94] on span "33-41-22" at bounding box center [162, 94] width 13 height 5
click at [238, 108] on button "Apply" at bounding box center [243, 108] width 25 height 8
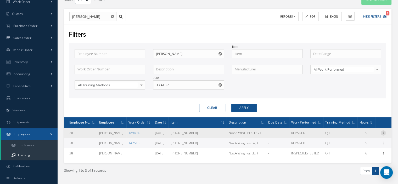
click at [382, 132] on icon at bounding box center [383, 132] width 5 height 4
click at [360, 141] on link "Print" at bounding box center [358, 142] width 41 height 7
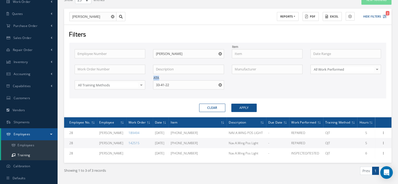
drag, startPoint x: 175, startPoint y: 90, endPoint x: 135, endPoint y: 86, distance: 40.5
click at [135, 86] on div "Employee Number Employee Name [PERSON_NAME] Work Order Number Description Manuf…" at bounding box center [228, 72] width 314 height 47
drag, startPoint x: 170, startPoint y: 86, endPoint x: 146, endPoint y: 83, distance: 24.0
click at [146, 83] on div "Employee Number Employee Name [PERSON_NAME] Work Order Number Description Manuf…" at bounding box center [228, 72] width 314 height 47
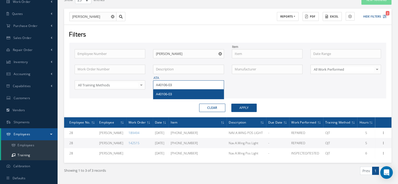
type input "A40106-03"
click at [156, 90] on div "A40106-03" at bounding box center [188, 93] width 70 height 9
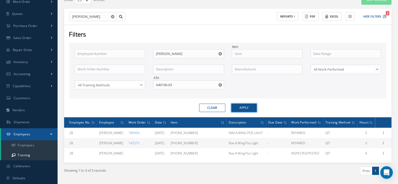
click at [243, 110] on button "Apply" at bounding box center [243, 108] width 25 height 8
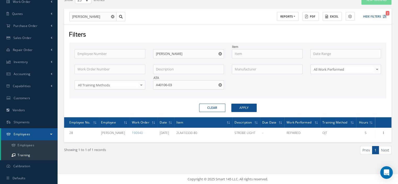
click at [220, 84] on icon "Reset" at bounding box center [219, 84] width 3 height 3
click at [249, 55] on input "text" at bounding box center [267, 53] width 71 height 9
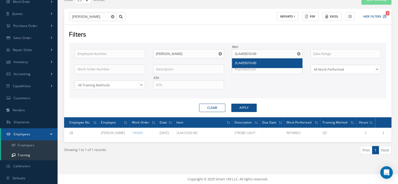
click at [251, 60] on span "2LA455010-00" at bounding box center [245, 62] width 21 height 5
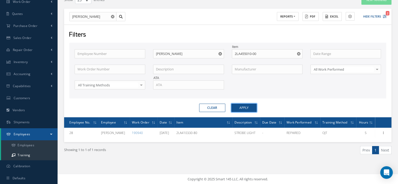
click at [246, 107] on button "Apply" at bounding box center [243, 108] width 25 height 8
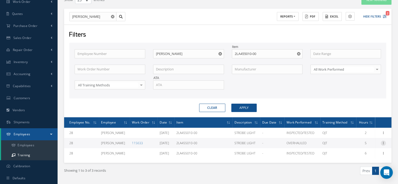
click at [383, 142] on icon at bounding box center [383, 142] width 5 height 4
click at [359, 158] on link "Documents" at bounding box center [358, 159] width 41 height 7
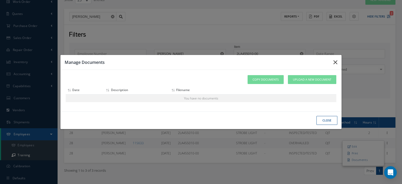
click at [336, 63] on icon "button" at bounding box center [335, 62] width 4 height 6
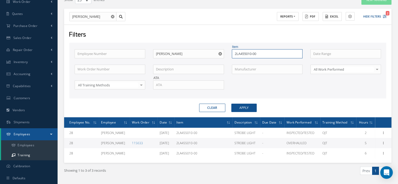
drag, startPoint x: 270, startPoint y: 53, endPoint x: 227, endPoint y: 53, distance: 42.9
click at [227, 53] on div "Employee Number Employee Name [PERSON_NAME] Item 2LA455010-00 Work Order Number…" at bounding box center [228, 72] width 314 height 47
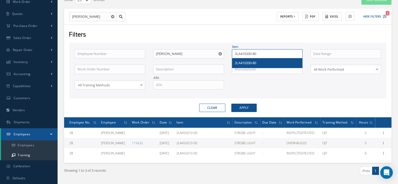
type input "2LA410330-80"
click at [236, 62] on span "2LA410330-80" at bounding box center [245, 62] width 21 height 5
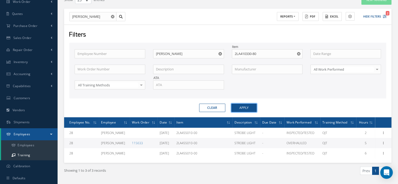
click at [233, 106] on button "Apply" at bounding box center [243, 108] width 25 height 8
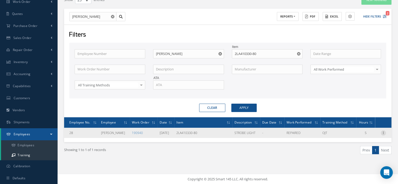
click at [383, 133] on icon at bounding box center [383, 132] width 5 height 4
click at [358, 142] on link "Print" at bounding box center [358, 142] width 41 height 7
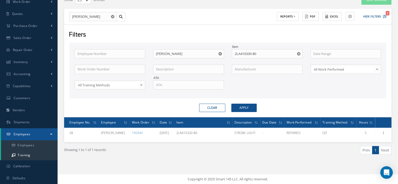
click at [297, 52] on icon "Reset" at bounding box center [298, 53] width 3 height 3
click at [182, 84] on input "text" at bounding box center [188, 84] width 71 height 9
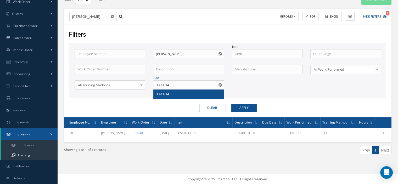
click at [181, 92] on div "33-11-14" at bounding box center [188, 94] width 65 height 5
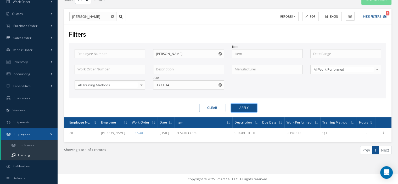
click at [236, 104] on button "Apply" at bounding box center [243, 108] width 25 height 8
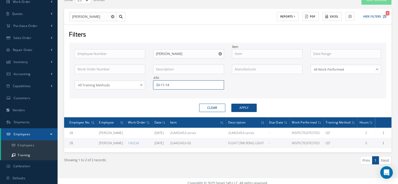
click at [154, 87] on input "33-11-14" at bounding box center [188, 84] width 71 height 9
type input "3"
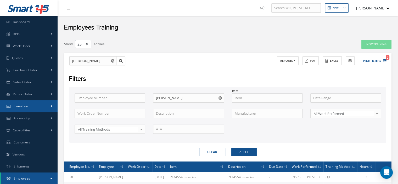
click at [45, 107] on link "Inventory" at bounding box center [29, 106] width 58 height 12
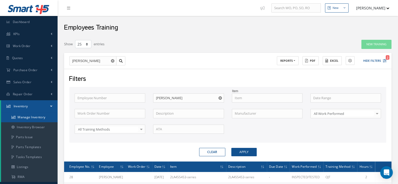
click at [42, 114] on link "Manage Inventory" at bounding box center [29, 117] width 56 height 10
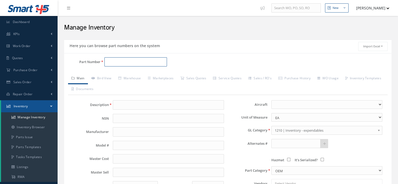
click at [129, 62] on input "Part Number" at bounding box center [135, 61] width 63 height 9
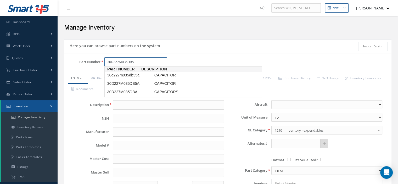
type input "30D227M035DB5A"
click at [140, 73] on span "30D227M035DB5A" at bounding box center [129, 74] width 47 height 5
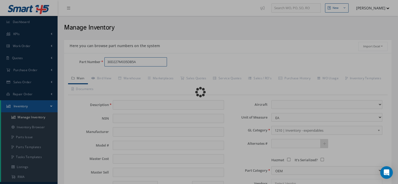
type input "CAPACITOR"
type input "THALES"
type input "0.00"
select select
type textarea "FOR P/N p/n 2083-11-163600-271-1 & 63600-051-3 P/N 30D227M035DB5A IS FULLY INTE…"
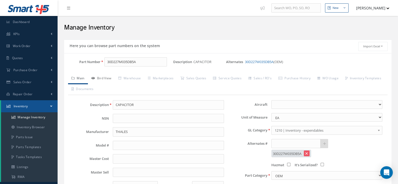
click at [110, 78] on link "Bird View" at bounding box center [101, 78] width 27 height 11
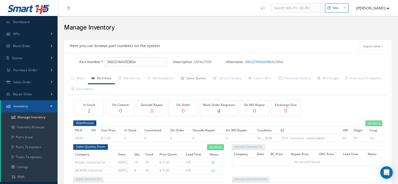
click at [198, 78] on link "Sales Quotes" at bounding box center [193, 78] width 33 height 11
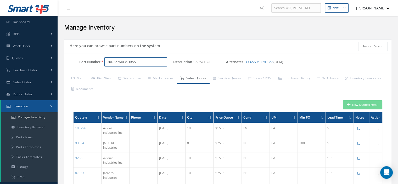
drag, startPoint x: 144, startPoint y: 63, endPoint x: 103, endPoint y: 67, distance: 41.5
click at [103, 67] on div "Part Number 30D227M035DB5A" at bounding box center [118, 64] width 109 height 14
click at [139, 61] on input "30D157M05DD2A" at bounding box center [135, 61] width 63 height 9
click at [126, 62] on input "30D157M05DD2A" at bounding box center [135, 61] width 63 height 9
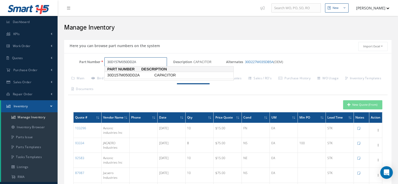
click at [133, 75] on span "30D157M050DD2A" at bounding box center [129, 74] width 47 height 5
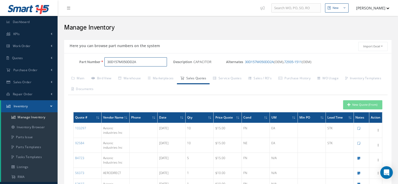
drag, startPoint x: 152, startPoint y: 61, endPoint x: 80, endPoint y: 68, distance: 72.5
click at [80, 67] on div "Part Number 30D157M050DD2A" at bounding box center [118, 64] width 109 height 14
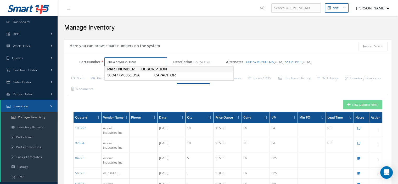
click at [119, 77] on span "30D477M035DD5A" at bounding box center [129, 74] width 47 height 5
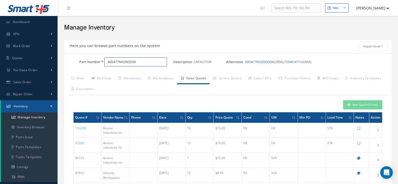
drag, startPoint x: 137, startPoint y: 63, endPoint x: 108, endPoint y: 65, distance: 28.9
click at [108, 65] on input "30D477M035DD5A" at bounding box center [135, 61] width 63 height 9
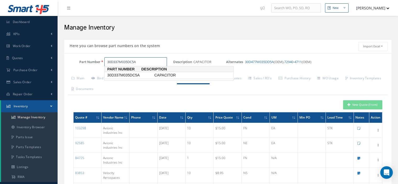
click at [132, 74] on span "30D337M035DC5A" at bounding box center [129, 74] width 47 height 5
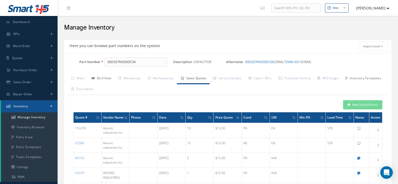
drag, startPoint x: 107, startPoint y: 78, endPoint x: 108, endPoint y: 84, distance: 5.8
click at [107, 82] on link "Bird View" at bounding box center [101, 78] width 27 height 11
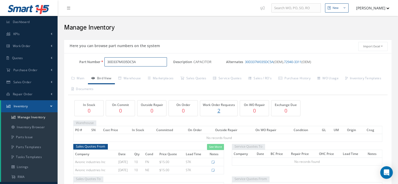
drag, startPoint x: 143, startPoint y: 58, endPoint x: 105, endPoint y: 61, distance: 38.3
click at [105, 61] on input "30D337M035DC5A" at bounding box center [135, 61] width 63 height 9
click at [118, 73] on span "7715A15" at bounding box center [129, 74] width 47 height 5
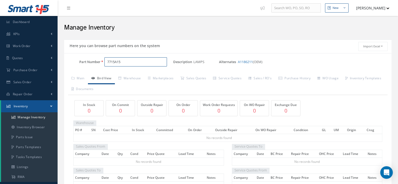
click at [117, 62] on input "7715A15" at bounding box center [135, 61] width 63 height 9
click at [122, 74] on span "7715AS15" at bounding box center [129, 74] width 47 height 5
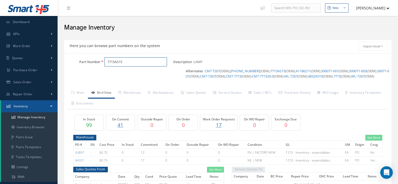
drag, startPoint x: 129, startPoint y: 61, endPoint x: 96, endPoint y: 60, distance: 33.0
click at [96, 60] on div "Part Number 7715AS15" at bounding box center [118, 61] width 109 height 9
type input "M25988/902"
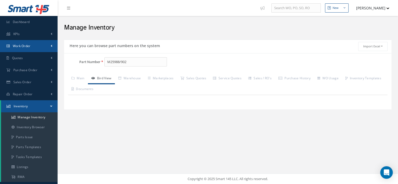
click at [31, 46] on link "Work Order" at bounding box center [29, 46] width 58 height 12
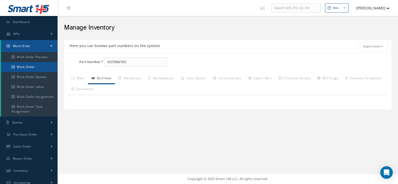
click at [32, 65] on link "Work Order" at bounding box center [29, 67] width 56 height 10
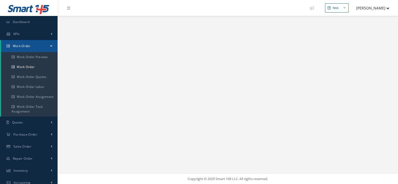
select select "25"
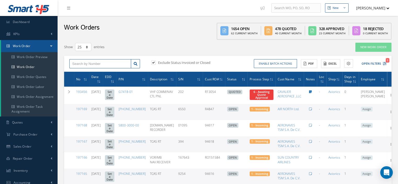
click at [95, 65] on input "text" at bounding box center [100, 63] width 62 height 9
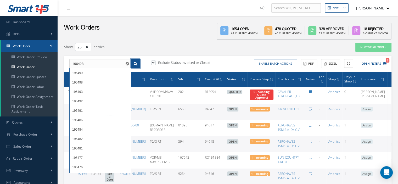
click at [132, 65] on link at bounding box center [135, 63] width 9 height 9
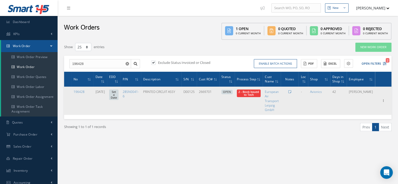
click at [260, 92] on span "Elapsed Time: 1d 23h 1m Attached At: 10/02/2025 Attached By: Monica Cisneros 2 …" at bounding box center [249, 93] width 24 height 8
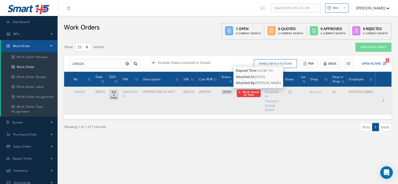
click at [259, 93] on span "2 - Book Issued to Tech" at bounding box center [248, 93] width 21 height 7
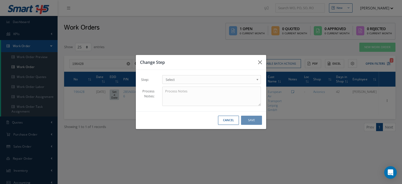
click at [255, 78] on link "Select" at bounding box center [211, 79] width 99 height 9
click at [255, 122] on button "Save" at bounding box center [251, 120] width 21 height 9
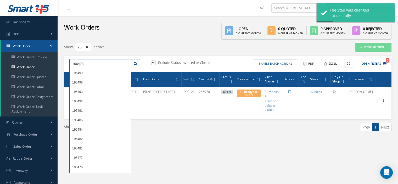
drag, startPoint x: 87, startPoint y: 65, endPoint x: 69, endPoint y: 65, distance: 18.3
click at [69, 65] on input "196428" at bounding box center [100, 63] width 62 height 9
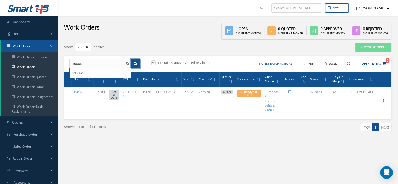
click at [135, 62] on icon at bounding box center [136, 64] width 4 height 4
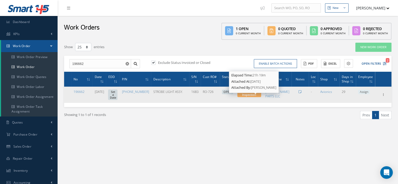
click at [254, 97] on span "3 - In Proccess Inspection" at bounding box center [248, 93] width 19 height 7
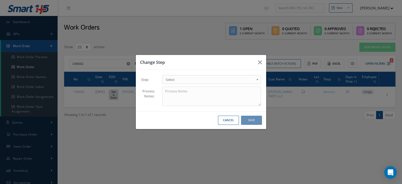
click at [239, 80] on span "Select" at bounding box center [210, 79] width 88 height 6
click at [250, 122] on button "Save" at bounding box center [251, 120] width 21 height 9
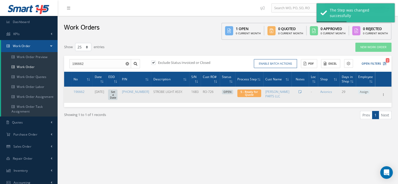
click at [363, 94] on span "Assign" at bounding box center [364, 92] width 12 height 5
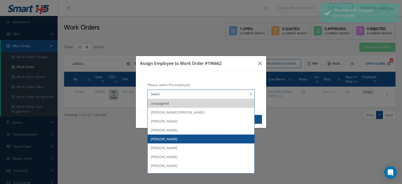
click at [188, 135] on span "[PERSON_NAME]" at bounding box center [201, 138] width 107 height 9
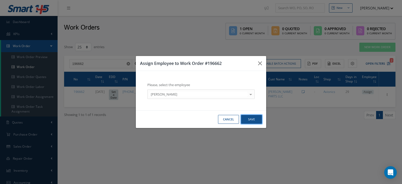
click at [246, 121] on button "Save" at bounding box center [251, 119] width 21 height 9
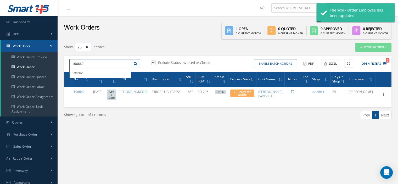
drag, startPoint x: 89, startPoint y: 65, endPoint x: 70, endPoint y: 63, distance: 18.7
click at [70, 63] on input "196662" at bounding box center [100, 63] width 62 height 9
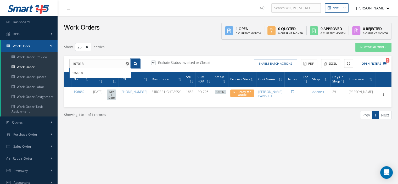
click at [137, 65] on icon at bounding box center [136, 64] width 4 height 4
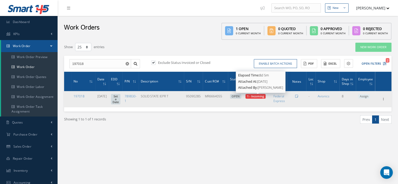
click at [259, 97] on span "1 - Incoming" at bounding box center [255, 96] width 17 height 4
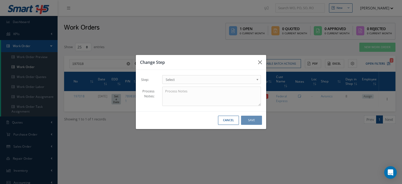
click at [231, 79] on span "Select" at bounding box center [210, 79] width 88 height 6
click at [254, 119] on button "Save" at bounding box center [251, 120] width 21 height 9
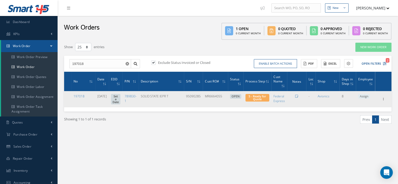
click at [365, 95] on span "Assign" at bounding box center [364, 96] width 12 height 5
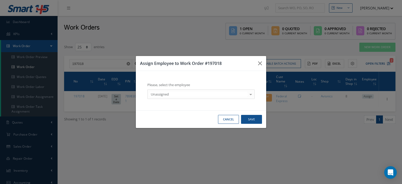
click at [250, 94] on div at bounding box center [250, 94] width 7 height 9
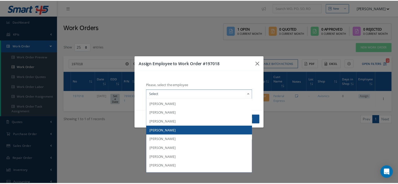
scroll to position [77, 0]
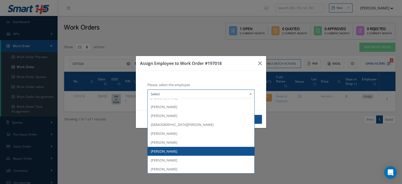
click at [178, 150] on span "[PERSON_NAME]" at bounding box center [201, 151] width 107 height 9
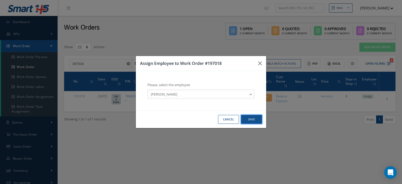
click at [248, 120] on button "Save" at bounding box center [251, 119] width 21 height 9
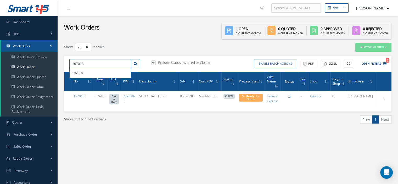
drag, startPoint x: 98, startPoint y: 65, endPoint x: 68, endPoint y: 61, distance: 30.0
click at [68, 61] on div "197018 197018" at bounding box center [104, 63] width 78 height 9
type input "197064"
click at [137, 64] on icon at bounding box center [136, 64] width 4 height 4
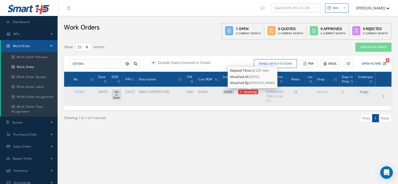
click at [254, 92] on span "1 - Incoming" at bounding box center [248, 92] width 17 height 4
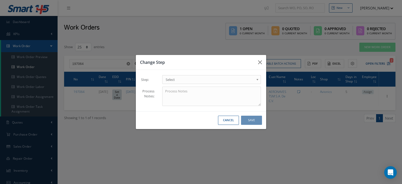
click at [225, 80] on span "Select" at bounding box center [210, 79] width 88 height 6
click at [251, 122] on button "Save" at bounding box center [251, 120] width 21 height 9
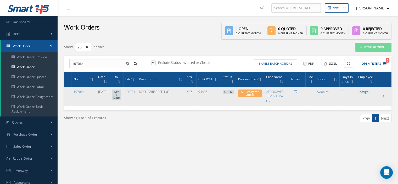
click at [361, 93] on span "Assign" at bounding box center [364, 92] width 12 height 5
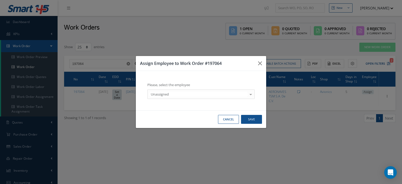
click at [250, 93] on div at bounding box center [250, 94] width 7 height 9
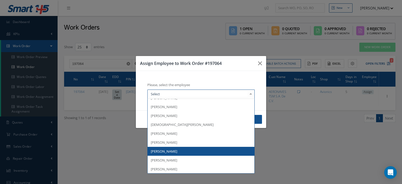
click at [180, 149] on span "[PERSON_NAME]" at bounding box center [201, 151] width 107 height 9
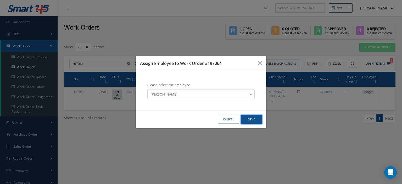
click at [249, 118] on button "Save" at bounding box center [251, 119] width 21 height 9
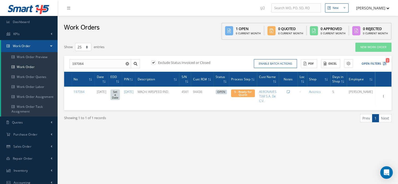
click at [388, 8] on icon "button" at bounding box center [387, 9] width 3 height 2
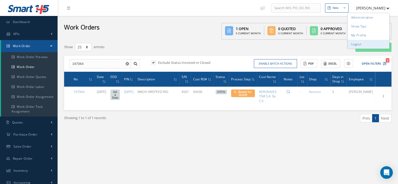
click at [358, 43] on link "Logout" at bounding box center [368, 44] width 42 height 9
